Goal: Task Accomplishment & Management: Manage account settings

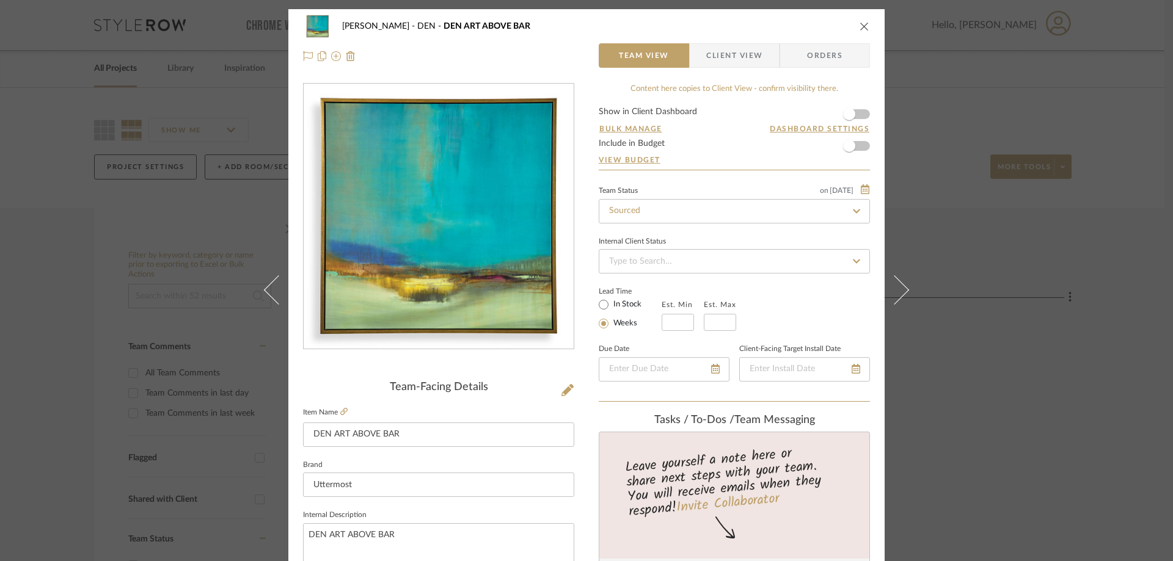
click at [749, 55] on span "Client View" at bounding box center [734, 55] width 56 height 24
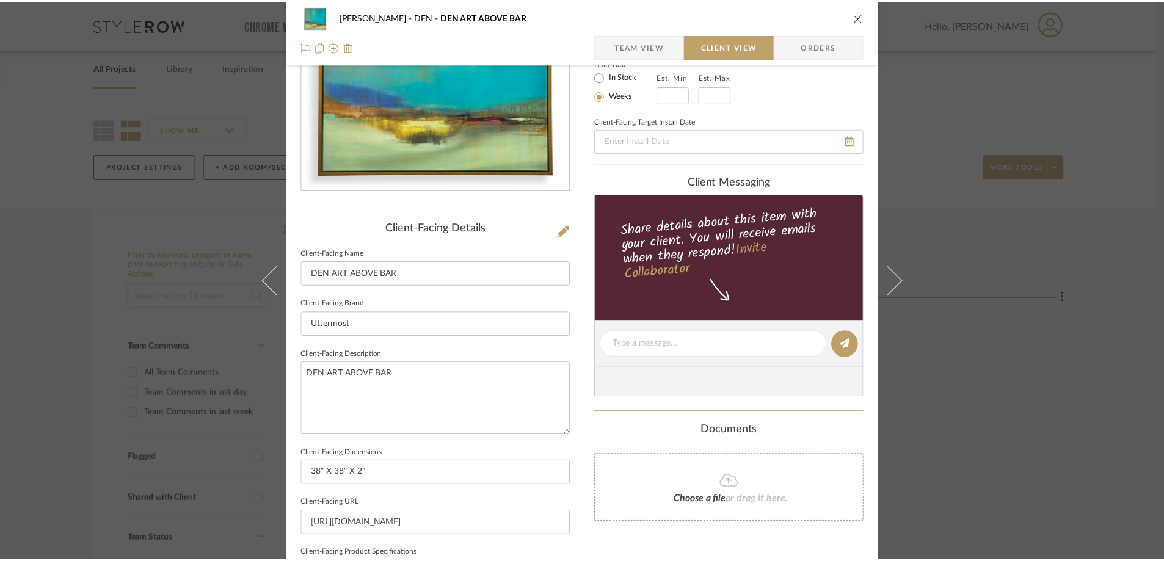
scroll to position [305, 0]
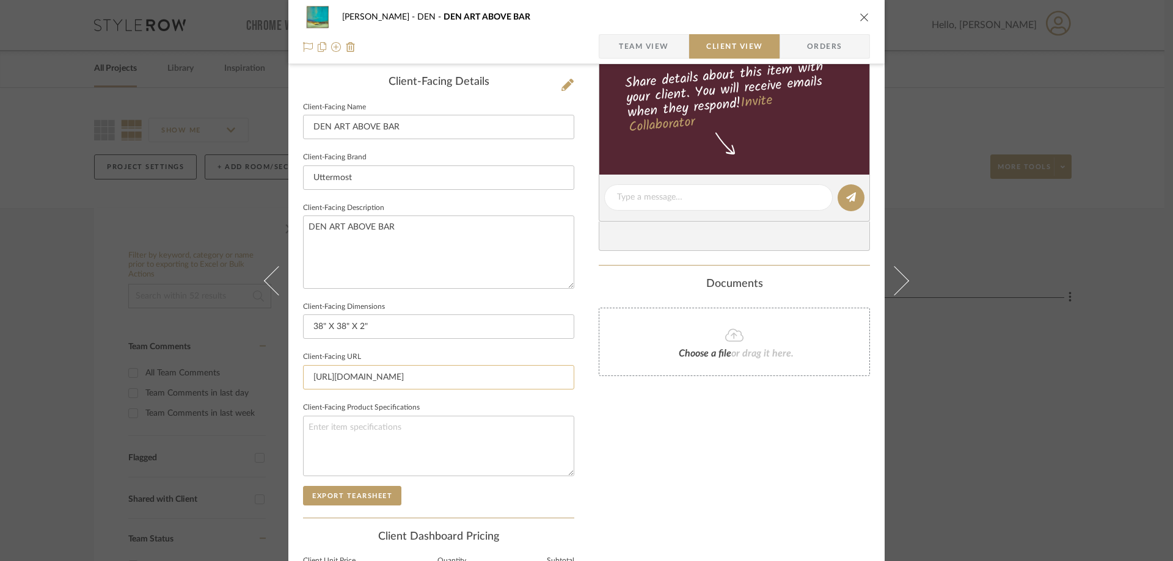
click at [400, 379] on input "[URL][DOMAIN_NAME]" at bounding box center [438, 377] width 271 height 24
click at [852, 18] on div "CASAMAR - MARIO DEN DEN ART ABOVE BAR" at bounding box center [586, 17] width 567 height 24
click at [860, 19] on icon "close" at bounding box center [865, 17] width 10 height 10
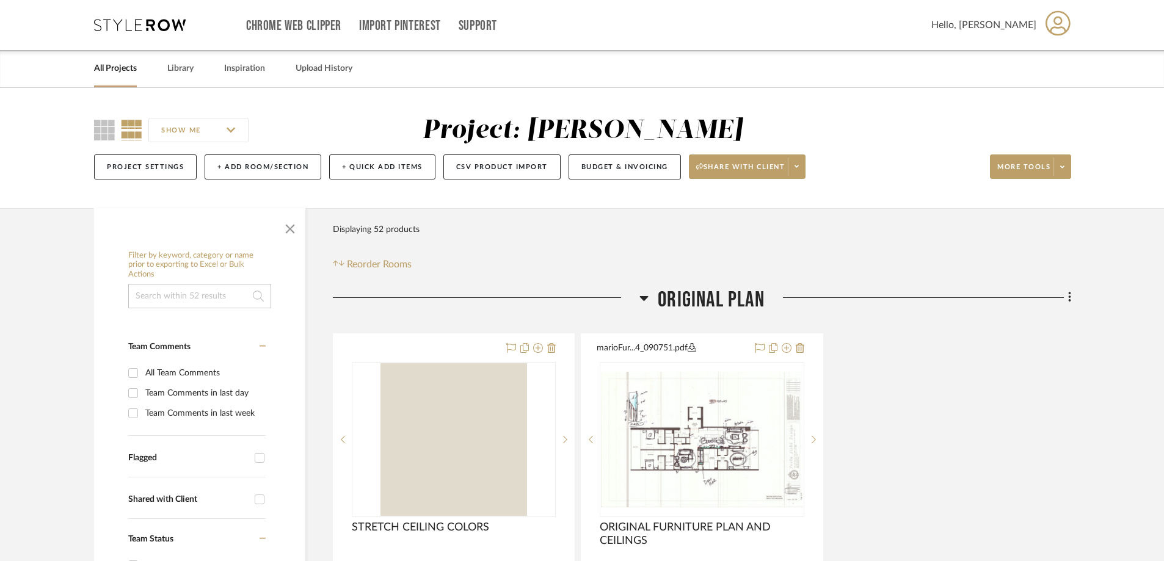
click at [112, 65] on link "All Projects" at bounding box center [115, 68] width 43 height 16
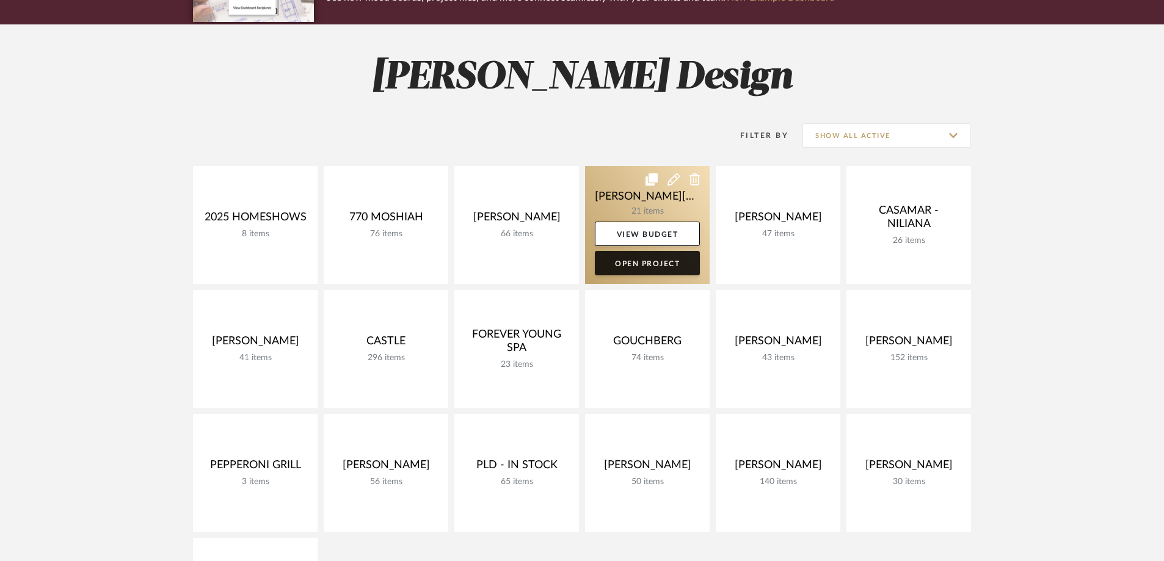
scroll to position [183, 0]
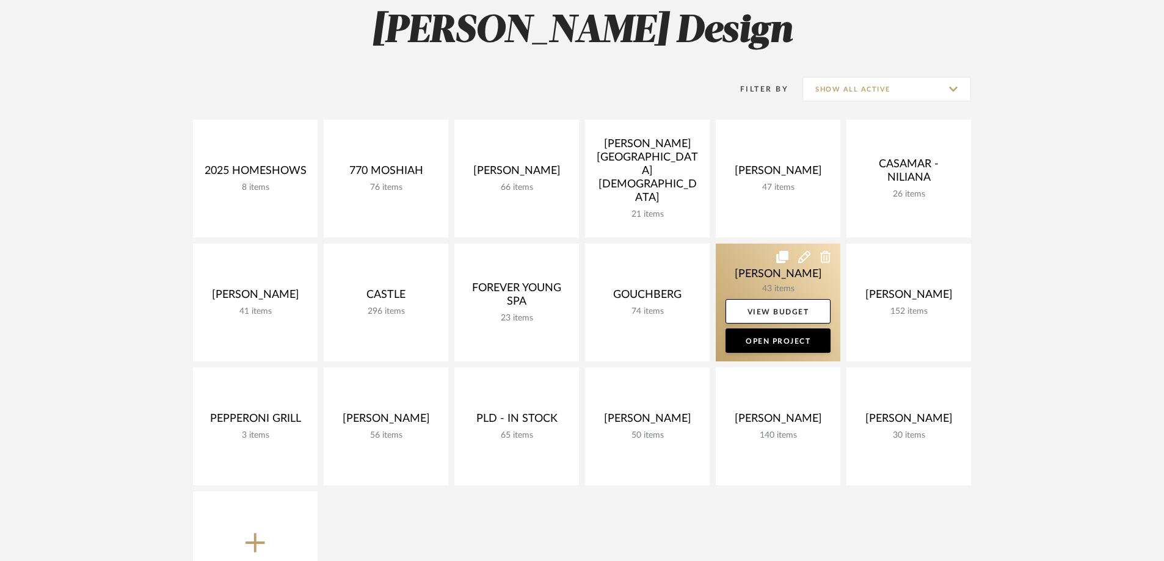
click at [762, 282] on link at bounding box center [778, 303] width 125 height 118
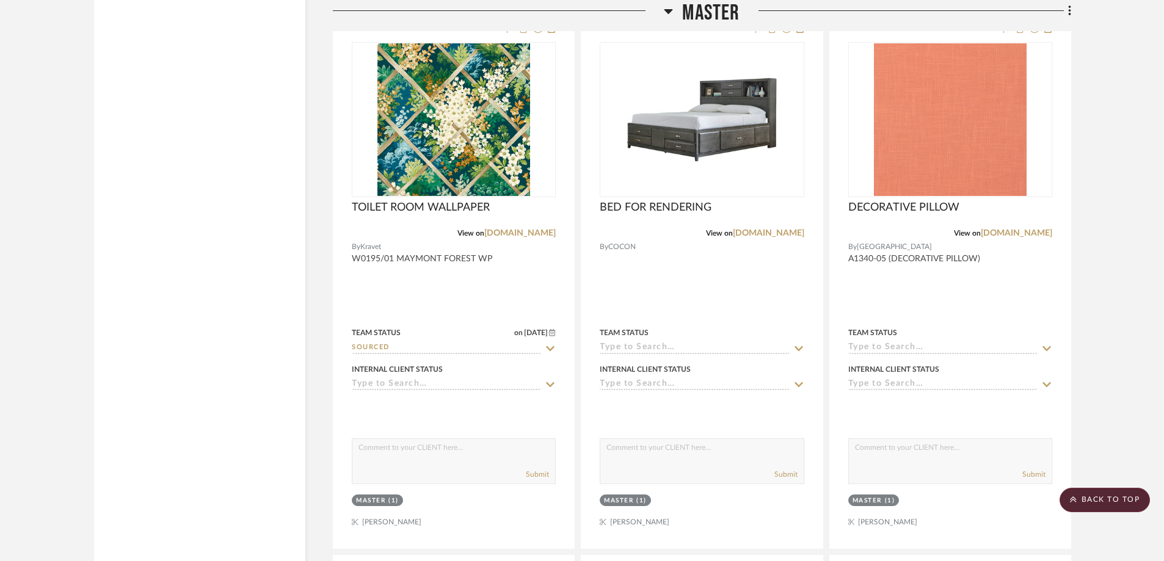
scroll to position [4704, 0]
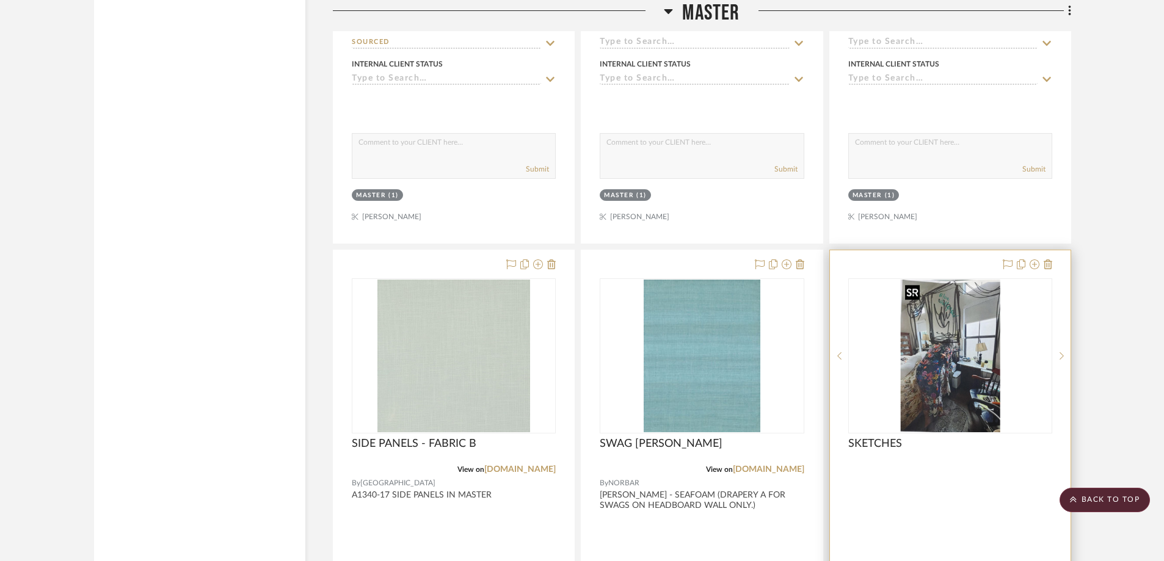
click at [0, 0] on img at bounding box center [0, 0] width 0 height 0
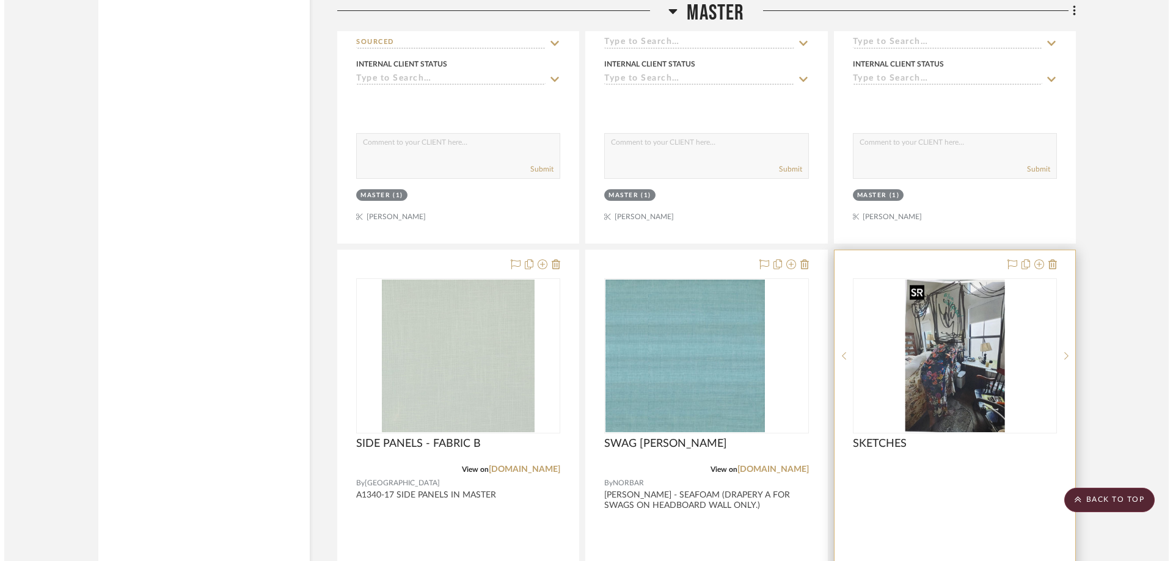
scroll to position [0, 0]
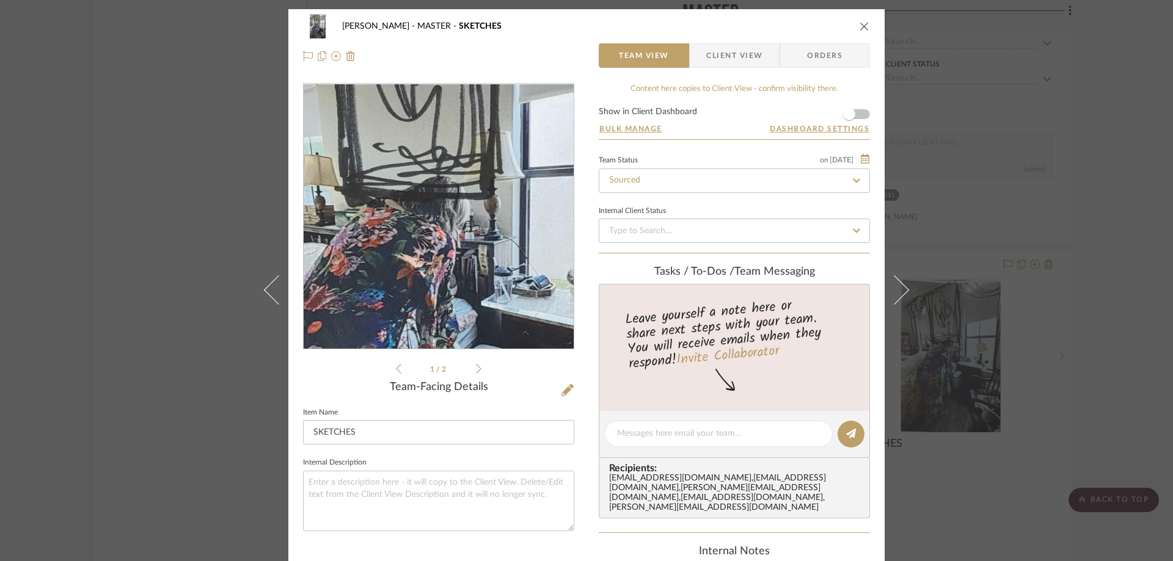
click at [432, 200] on img "0" at bounding box center [439, 216] width 173 height 265
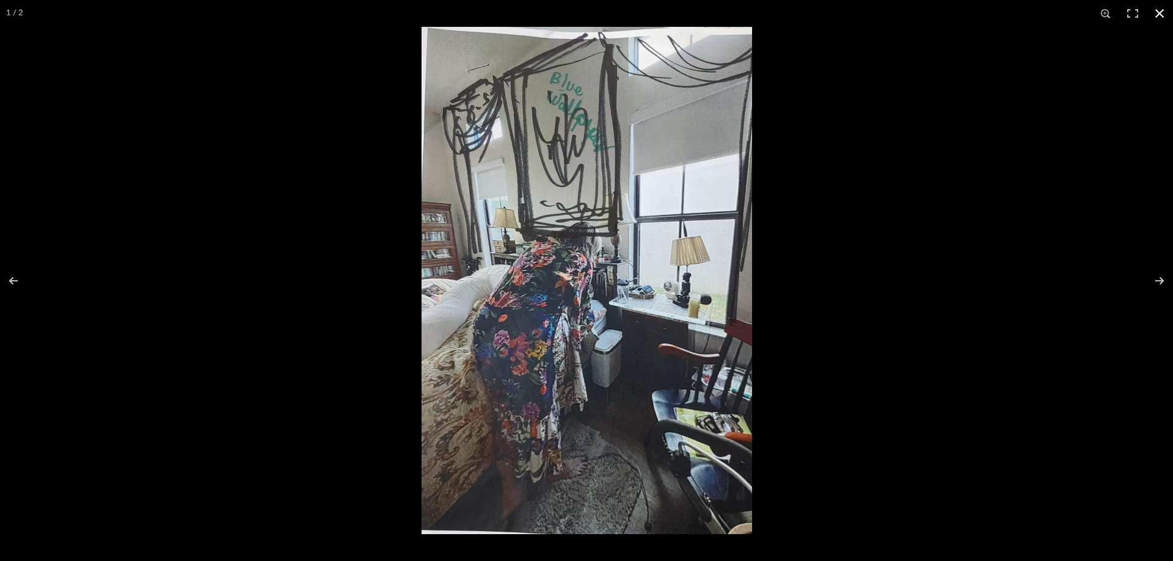
click at [873, 214] on div at bounding box center [1008, 307] width 1173 height 561
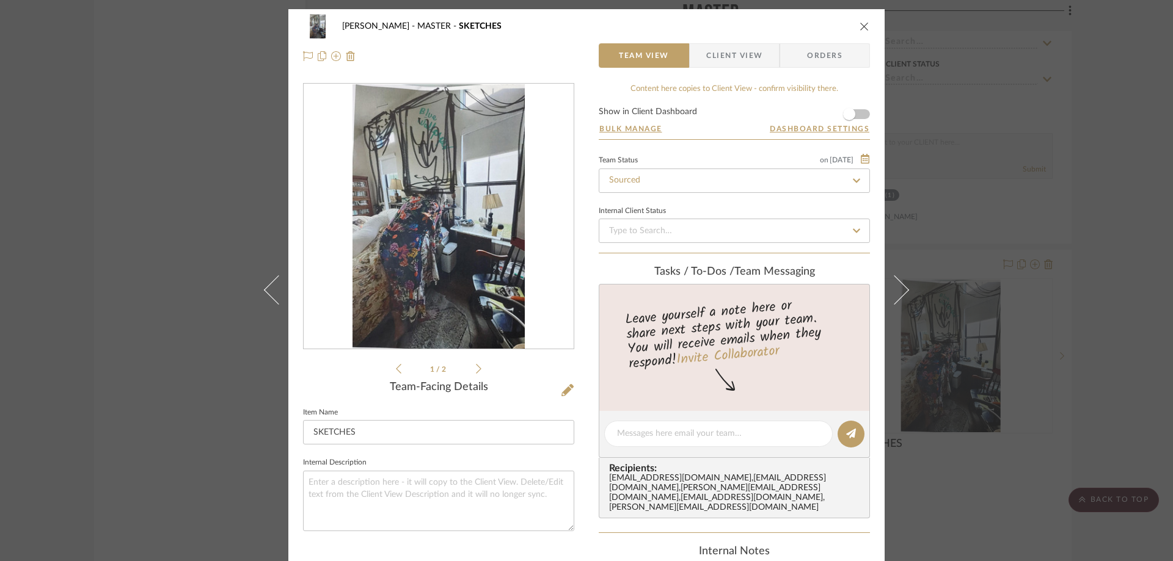
click at [447, 275] on img "0" at bounding box center [439, 216] width 173 height 265
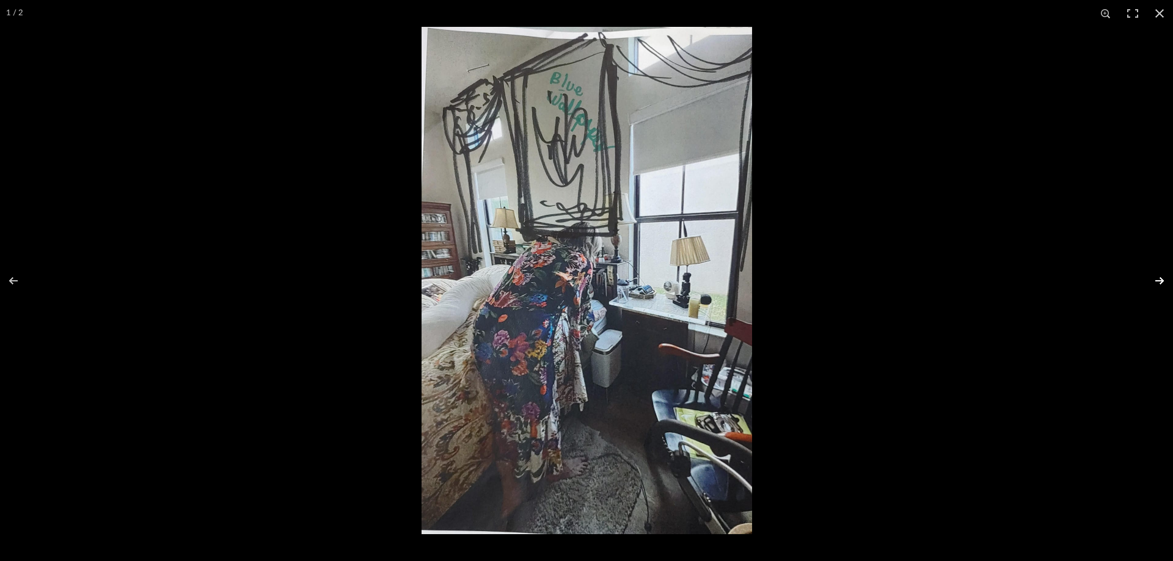
click at [1153, 274] on button at bounding box center [1151, 280] width 43 height 61
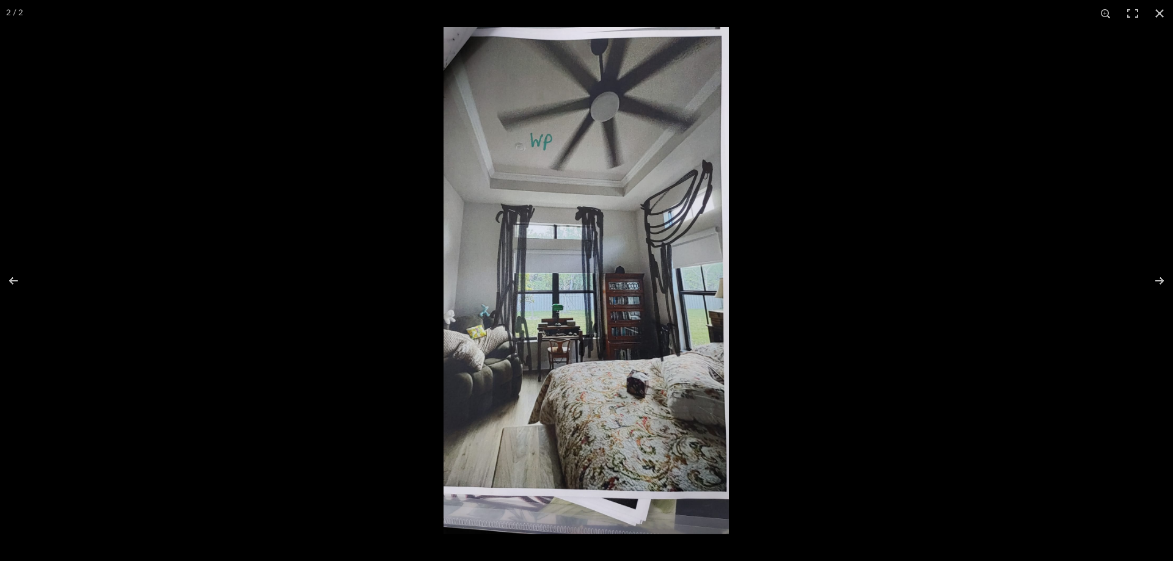
click at [550, 220] on img at bounding box center [586, 281] width 285 height 508
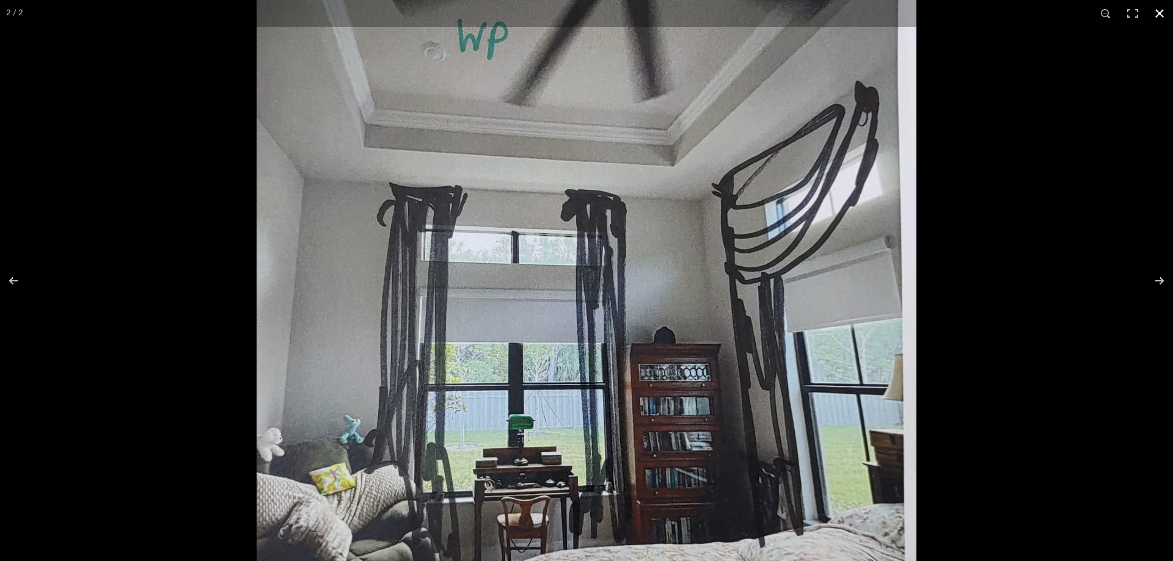
click at [966, 168] on div at bounding box center [843, 54] width 1173 height 561
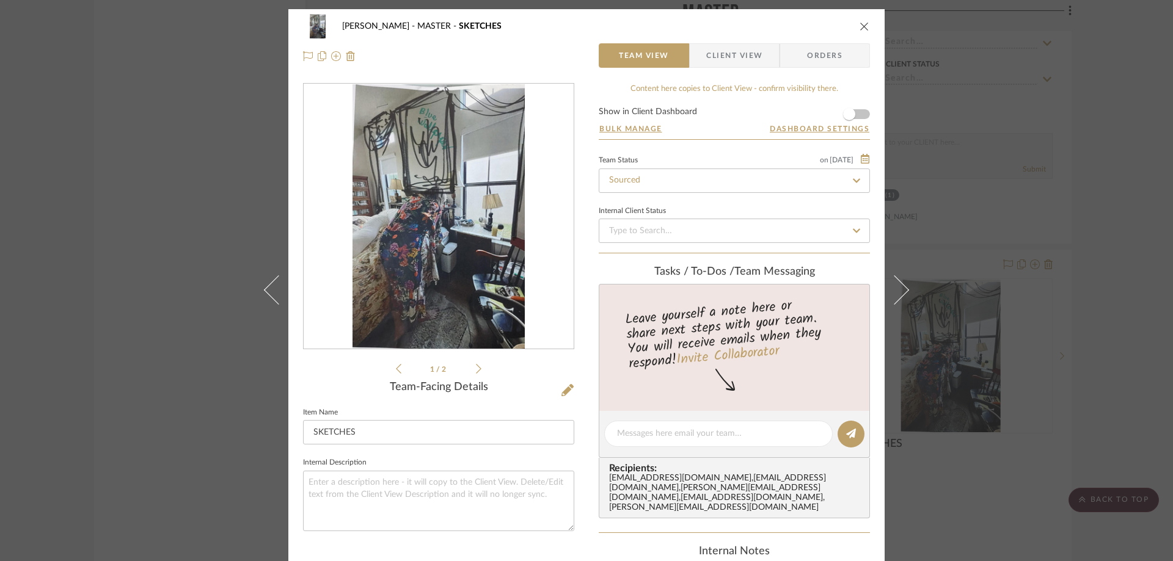
click at [455, 269] on img "0" at bounding box center [439, 216] width 173 height 265
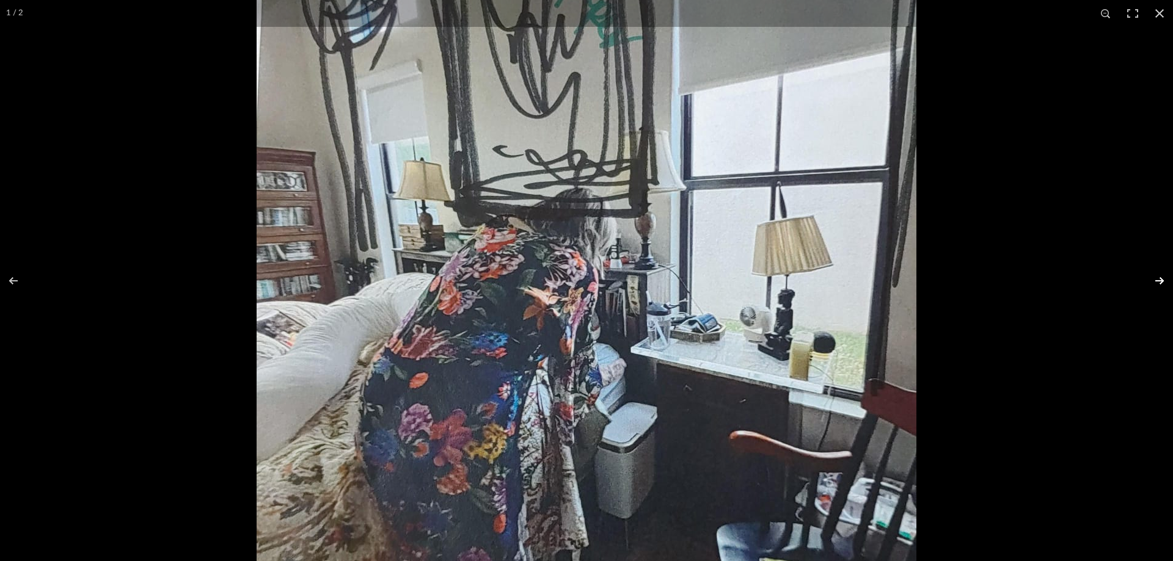
click at [1156, 279] on button at bounding box center [1151, 280] width 43 height 61
